Goal: Task Accomplishment & Management: Manage account settings

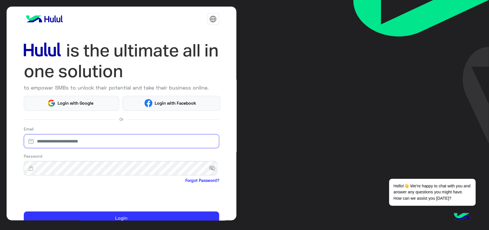
type input "**********"
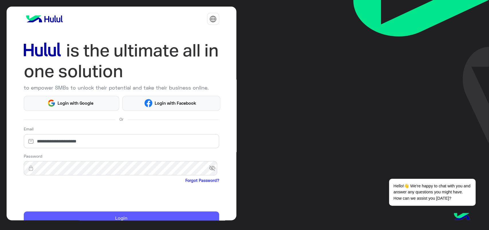
click at [54, 215] on button "Login" at bounding box center [121, 219] width 195 height 14
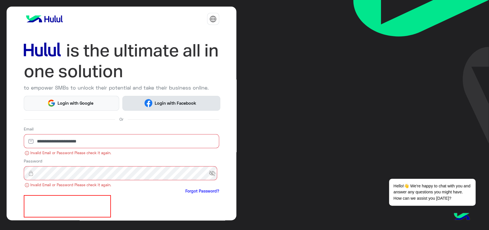
click at [149, 97] on button "Login with Facebook" at bounding box center [171, 103] width 98 height 15
